Goal: Navigation & Orientation: Find specific page/section

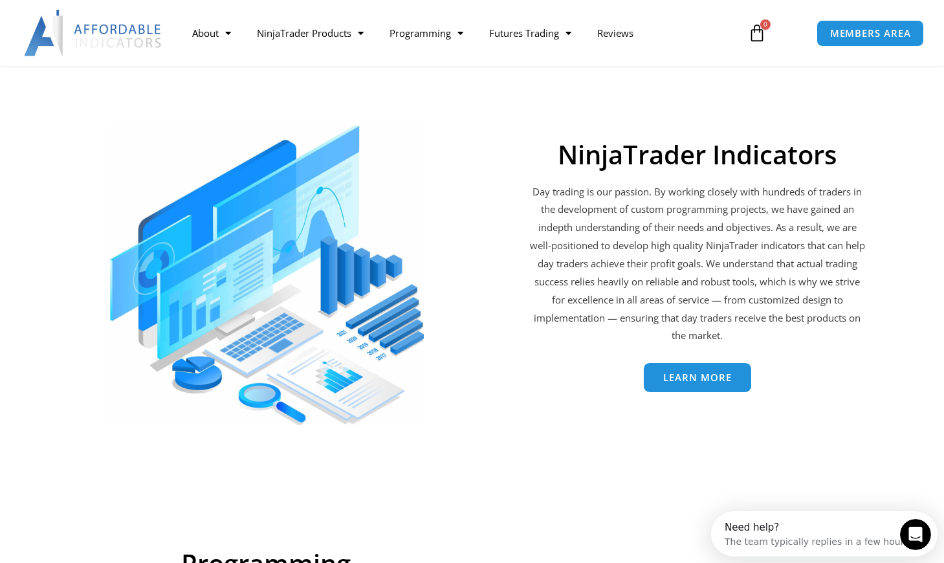
scroll to position [2005, 0]
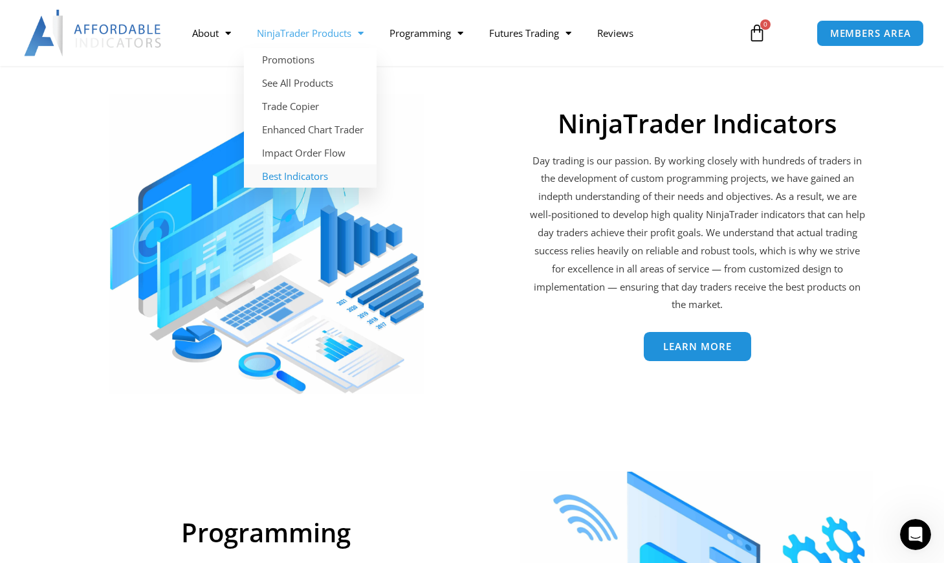
click at [307, 173] on link "Best Indicators" at bounding box center [310, 175] width 133 height 23
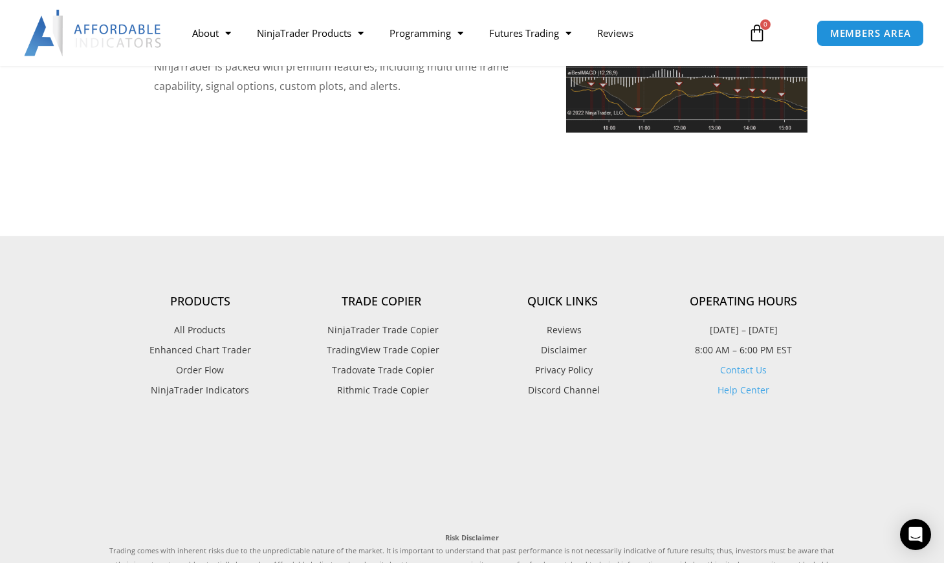
scroll to position [3039, 0]
